Goal: Task Accomplishment & Management: Complete application form

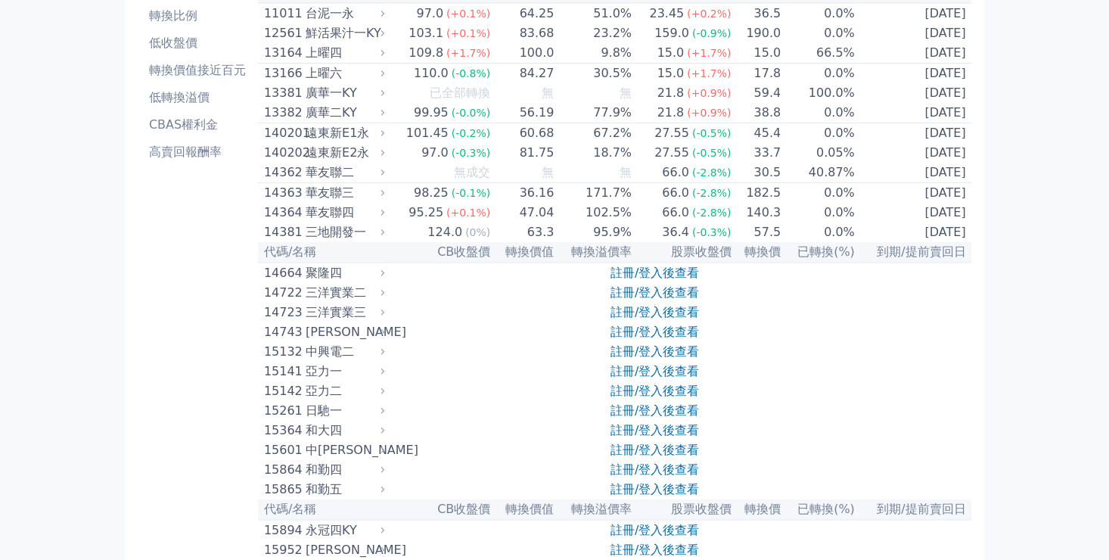
scroll to position [227, 0]
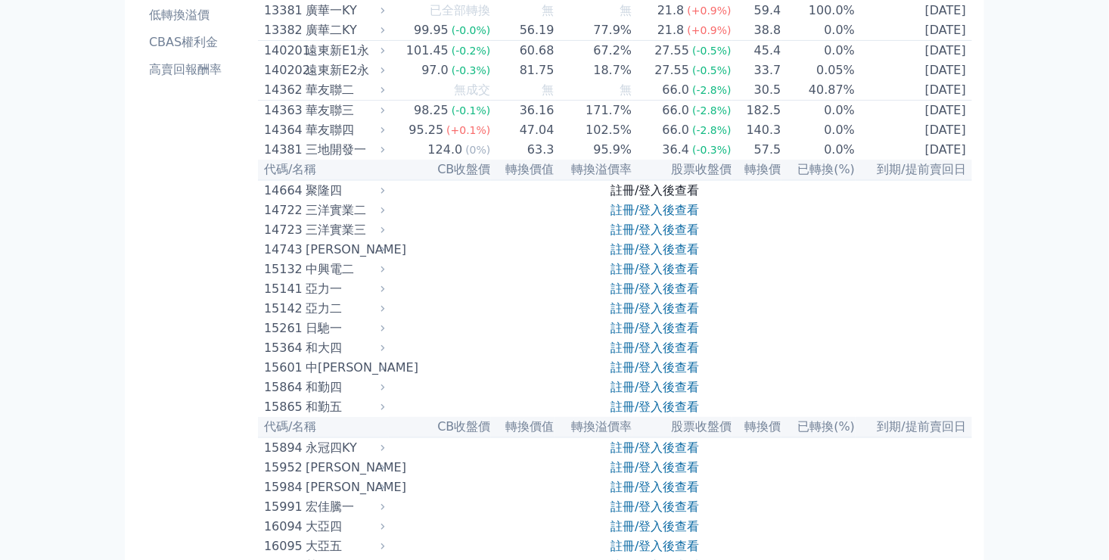
click at [617, 198] on link "註冊/登入後查看" at bounding box center [655, 190] width 89 height 14
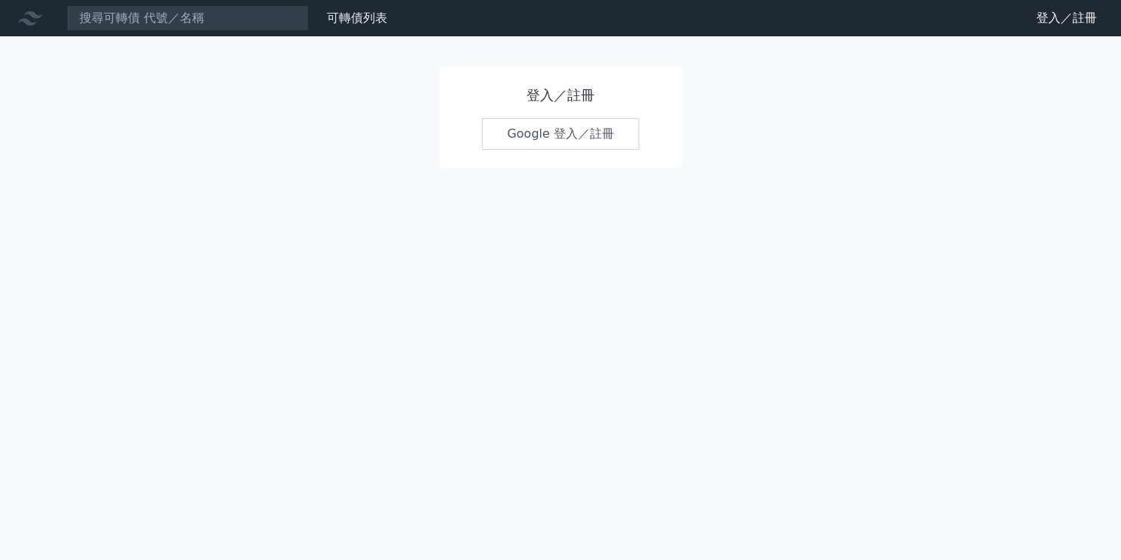
click at [530, 130] on link "Google 登入／註冊" at bounding box center [560, 134] width 157 height 32
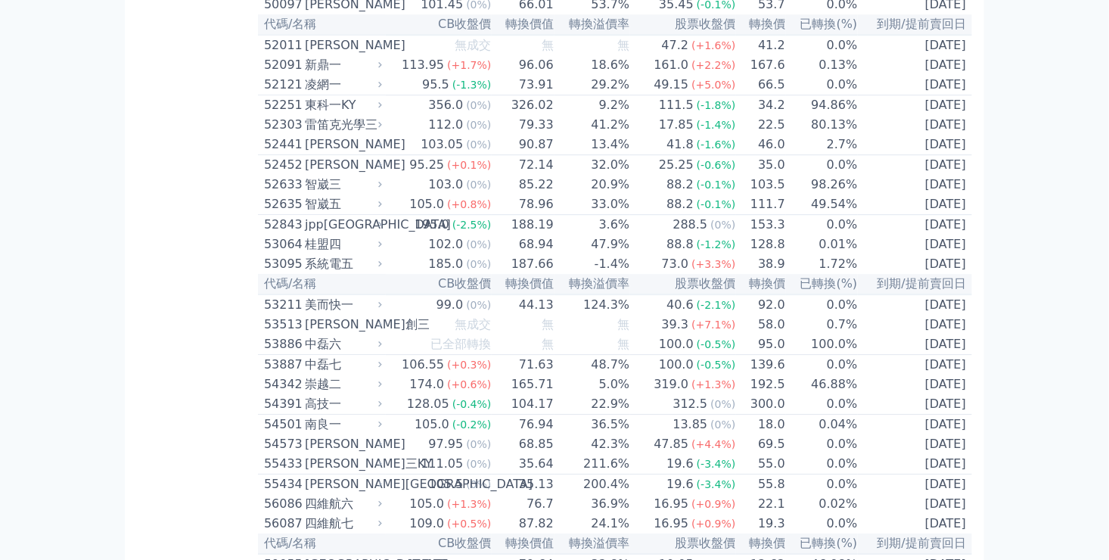
scroll to position [4843, 0]
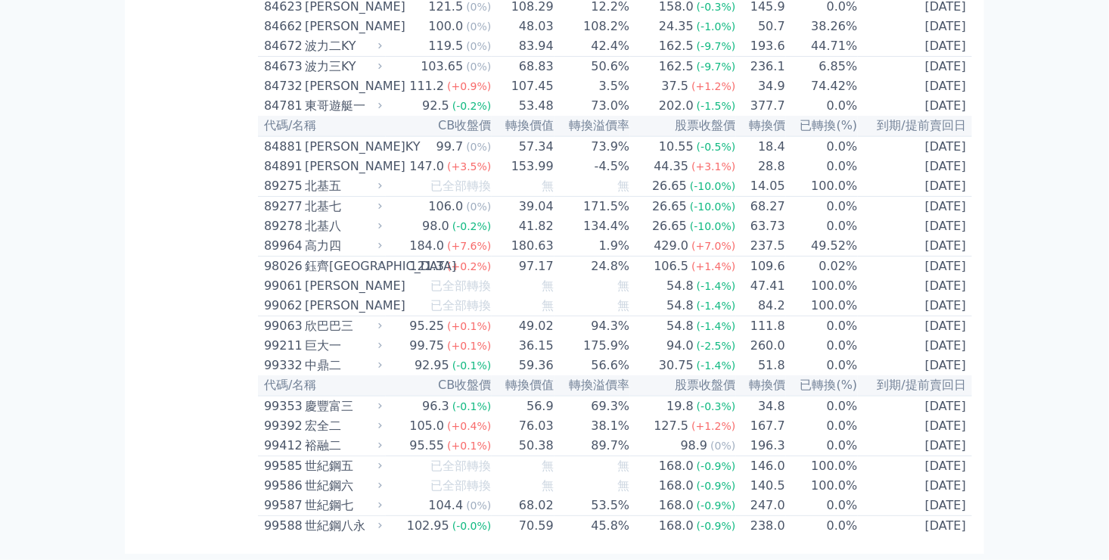
scroll to position [14015, 0]
